Goal: Task Accomplishment & Management: Manage account settings

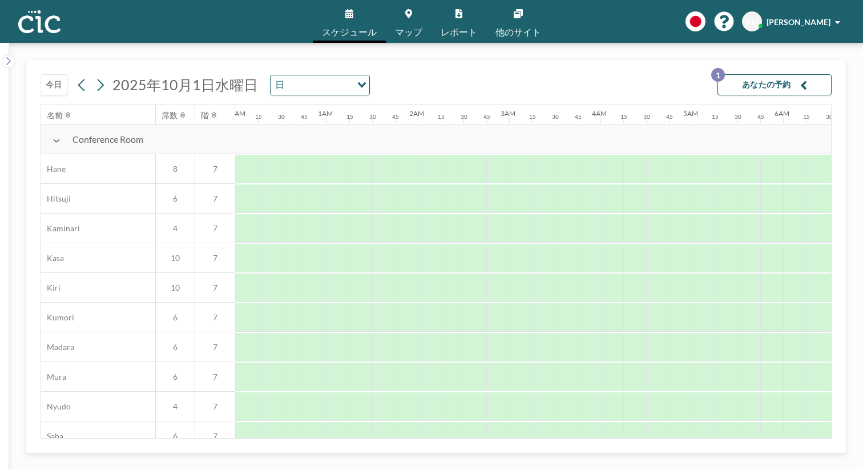
click at [41, 74] on button "今日" at bounding box center [54, 84] width 27 height 21
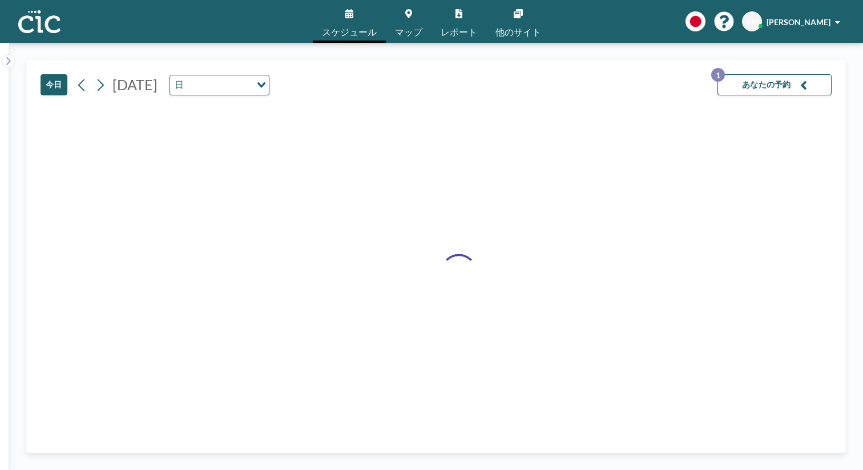
click at [41, 74] on button "今日" at bounding box center [54, 84] width 27 height 21
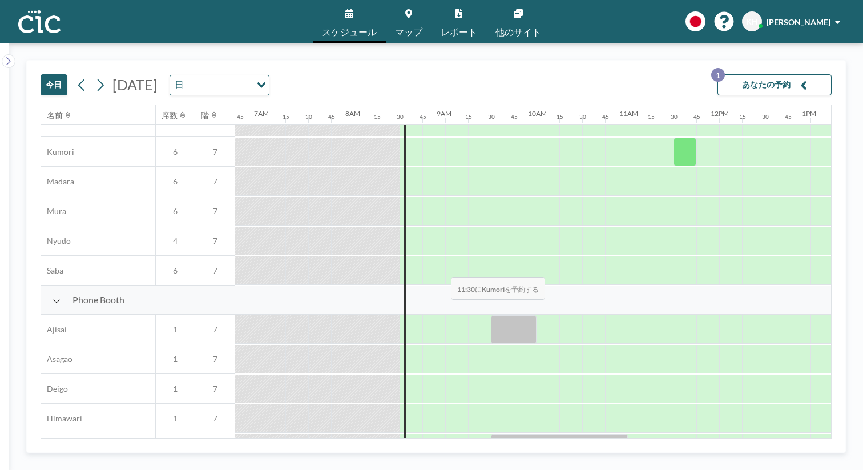
scroll to position [279, 612]
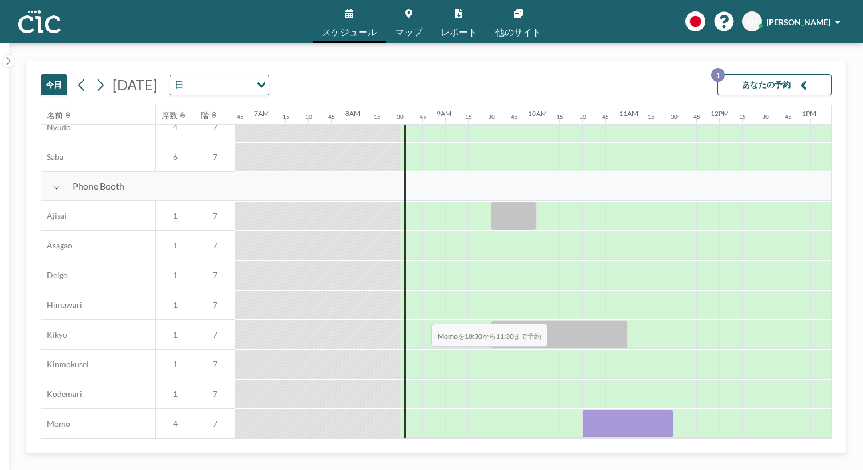
drag, startPoint x: 369, startPoint y: 297, endPoint x: 428, endPoint y: 297, distance: 59.4
click at [583, 409] on div at bounding box center [628, 423] width 91 height 29
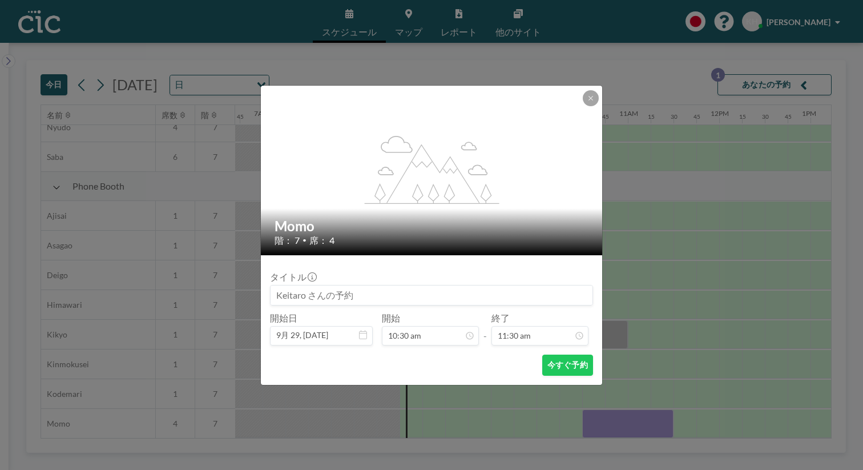
scroll to position [838, 0]
click at [409, 286] on input at bounding box center [432, 295] width 322 height 19
type input "ほ"
type input "帆に風"
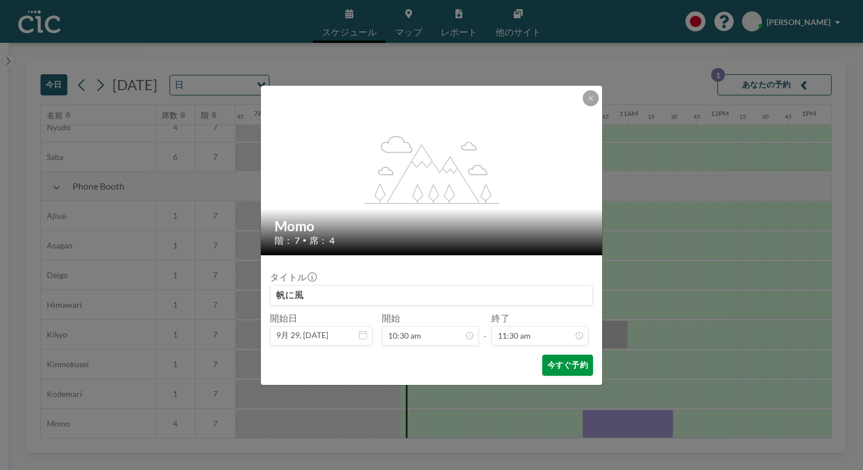
click at [547, 355] on button "今すぐ予約" at bounding box center [568, 365] width 51 height 21
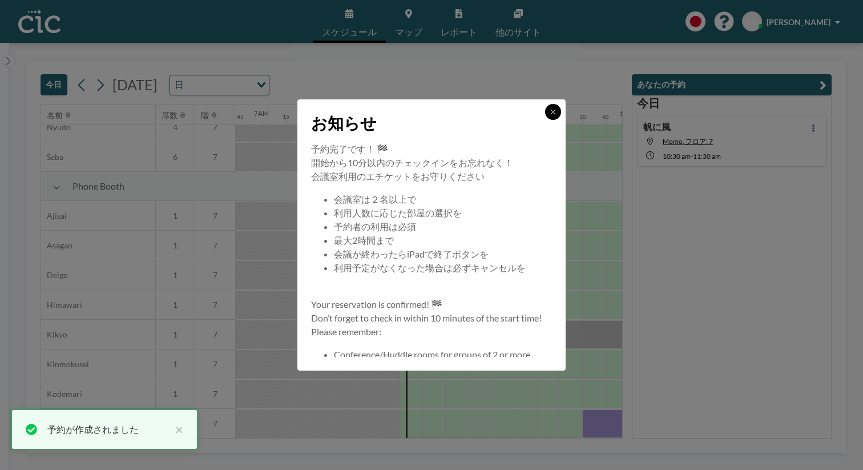
click at [550, 115] on icon at bounding box center [553, 112] width 7 height 7
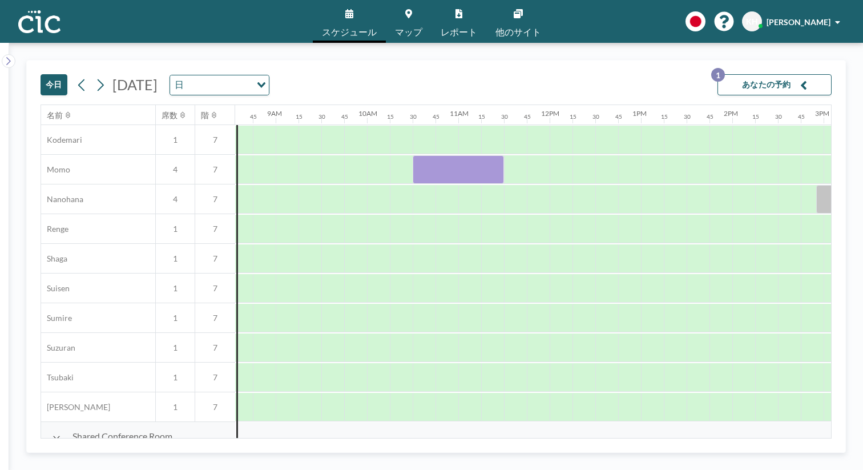
scroll to position [533, 790]
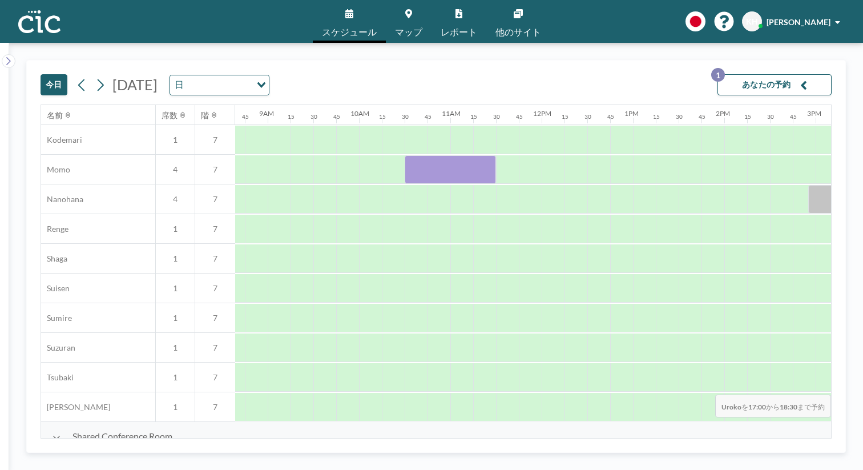
drag, startPoint x: 674, startPoint y: 364, endPoint x: 766, endPoint y: 368, distance: 92.0
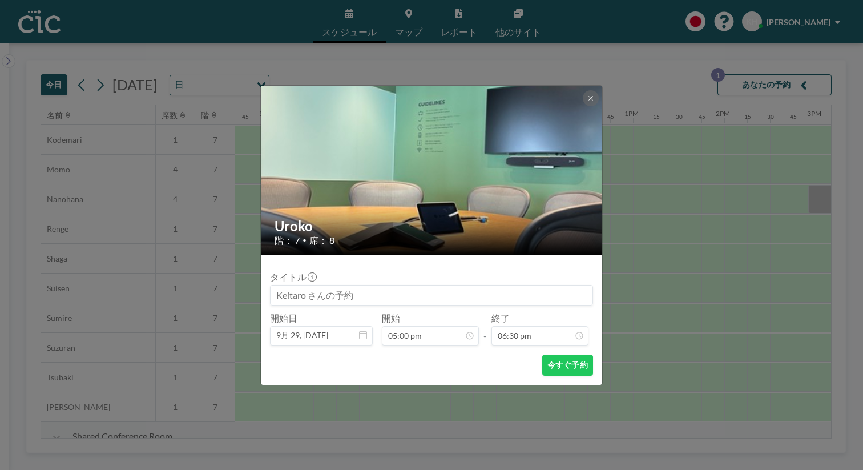
click at [404, 289] on input at bounding box center [432, 295] width 322 height 19
type input "帆に風"
click at [544, 355] on button "今すぐ予約" at bounding box center [568, 365] width 51 height 21
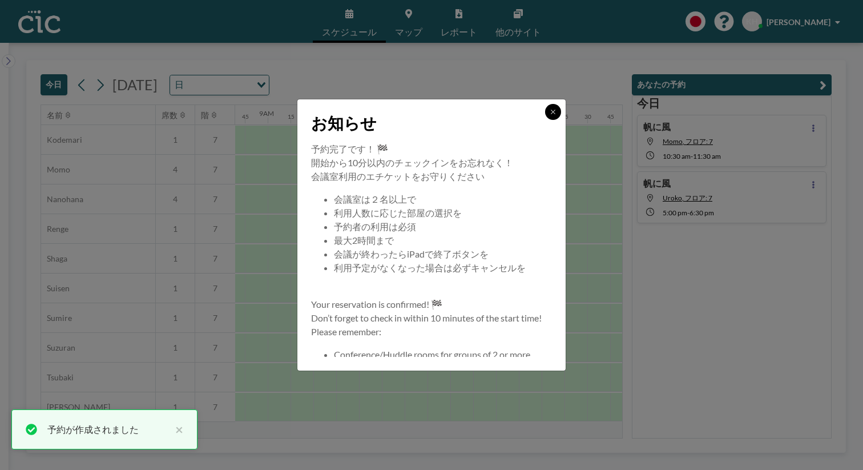
click at [550, 115] on icon at bounding box center [553, 112] width 7 height 7
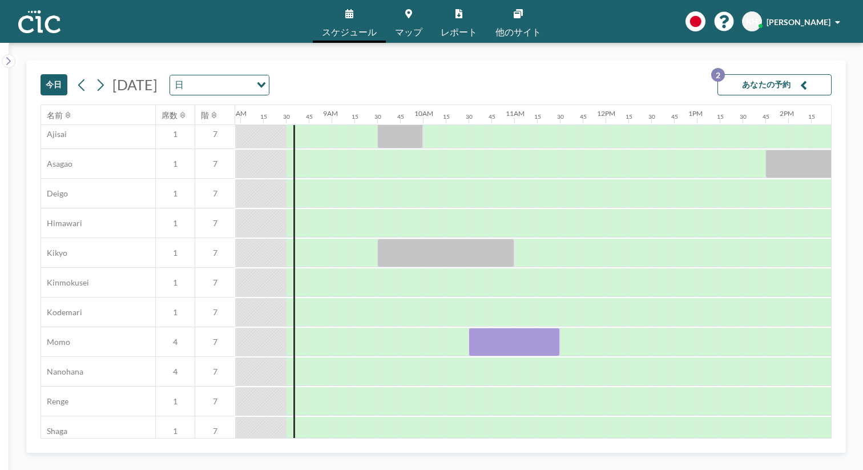
scroll to position [361, 727]
click at [786, 76] on button "あなたの予約 2" at bounding box center [775, 84] width 114 height 21
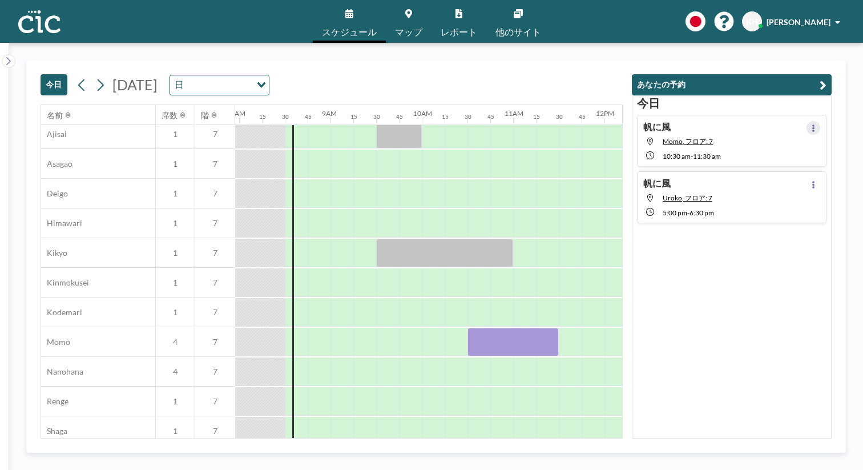
click at [821, 121] on button at bounding box center [814, 128] width 14 height 14
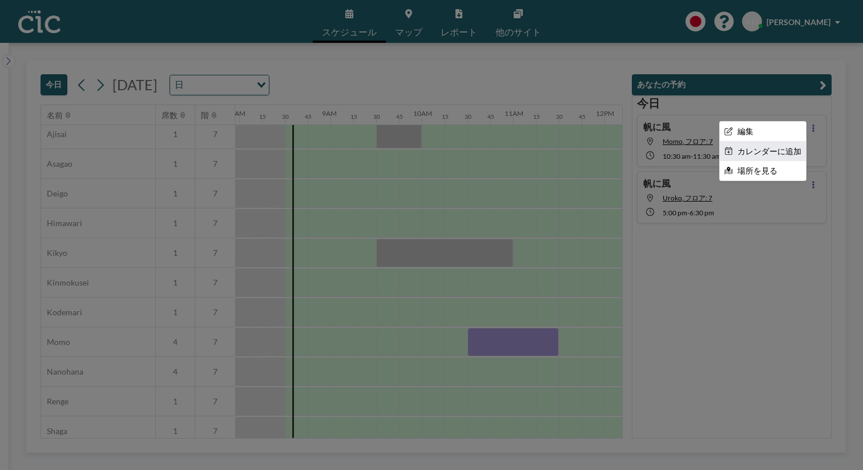
click at [797, 142] on li "カレンダーに追加" at bounding box center [763, 151] width 86 height 19
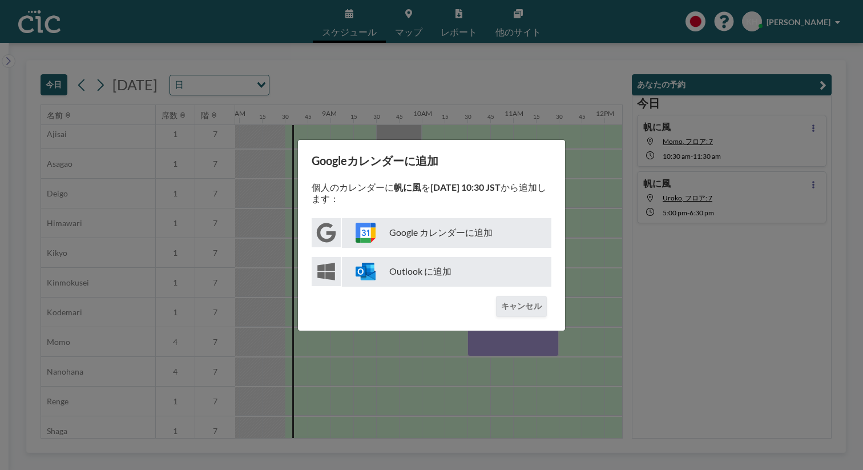
click at [443, 232] on p "Google カレンダーに追加" at bounding box center [447, 233] width 210 height 30
click at [515, 298] on button "キャンセル" at bounding box center [521, 306] width 51 height 21
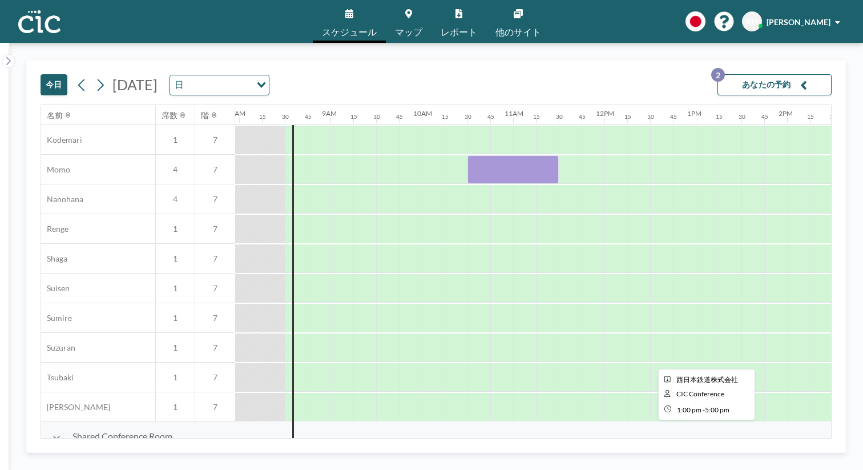
scroll to position [533, 724]
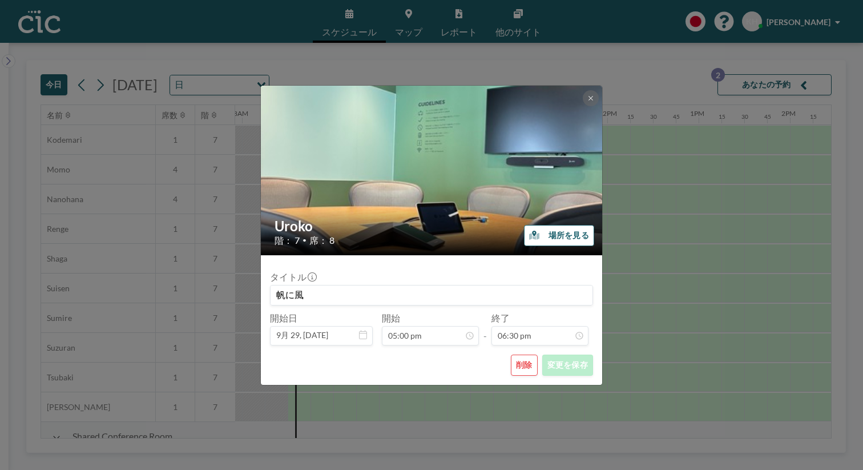
scroll to position [1349, 0]
click at [653, 327] on div "Uroko 階： 7 • 席： 8 場所を見る タイトル 帆に風 開始日 9月 29, [DATE] 開始 05:00 pm - 終了 06:30 pm 12…" at bounding box center [431, 235] width 863 height 470
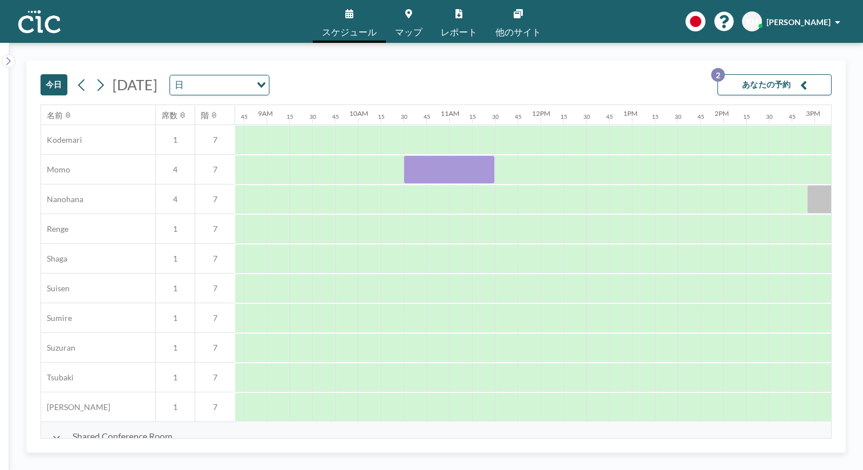
scroll to position [533, 793]
click at [794, 74] on button "あなたの予約 2" at bounding box center [775, 84] width 114 height 21
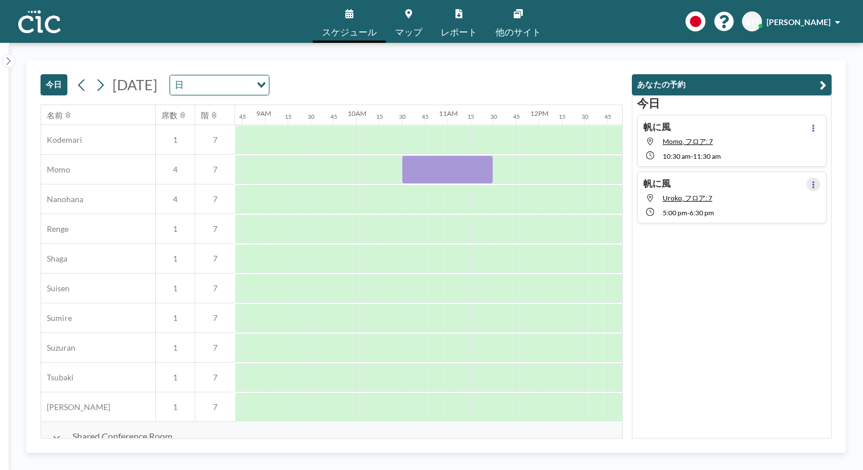
click at [821, 178] on button at bounding box center [814, 185] width 14 height 14
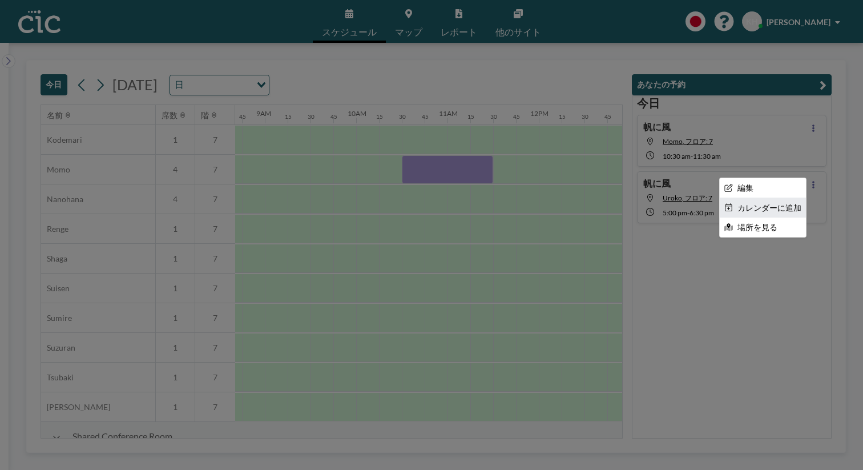
click at [785, 198] on li "カレンダーに追加" at bounding box center [763, 207] width 86 height 19
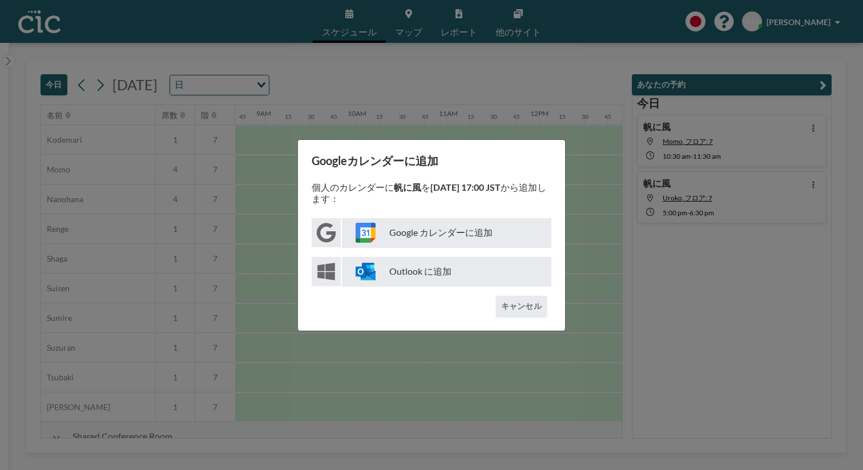
click at [492, 229] on p "Google カレンダーに追加" at bounding box center [447, 233] width 210 height 30
